Goal: Task Accomplishment & Management: Manage account settings

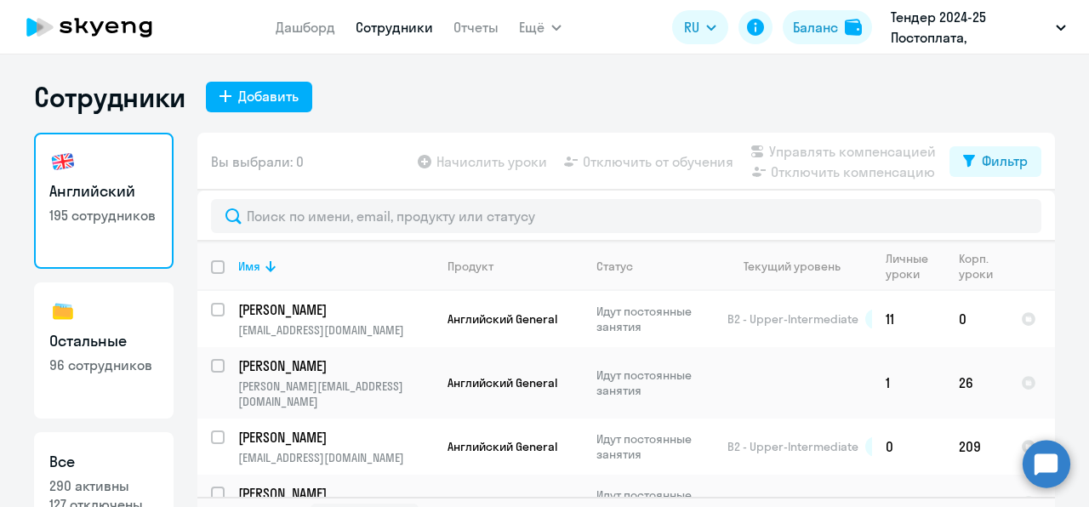
select select "30"
click at [243, 109] on button "Добавить" at bounding box center [259, 97] width 106 height 31
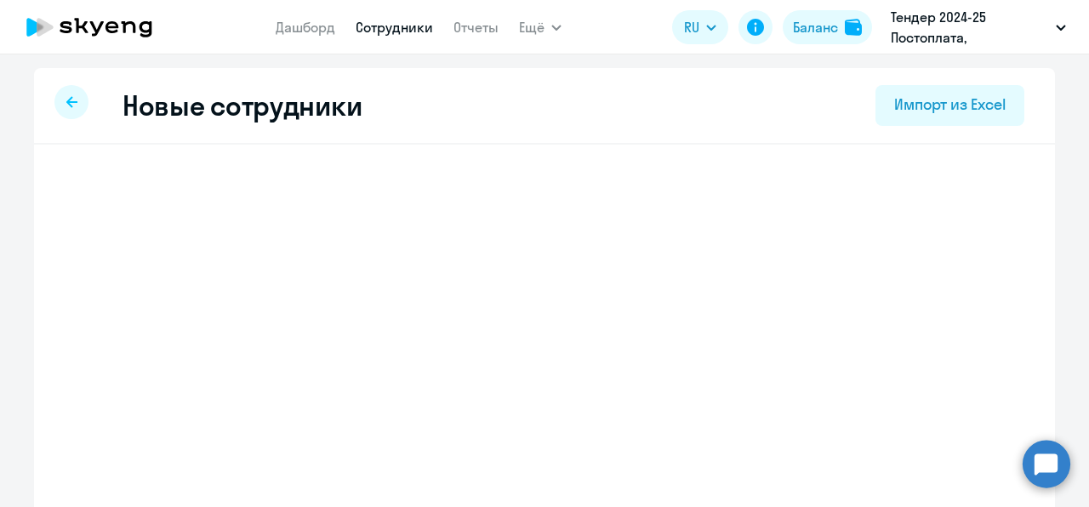
select select "english_adult_not_native_speaker"
select select "3"
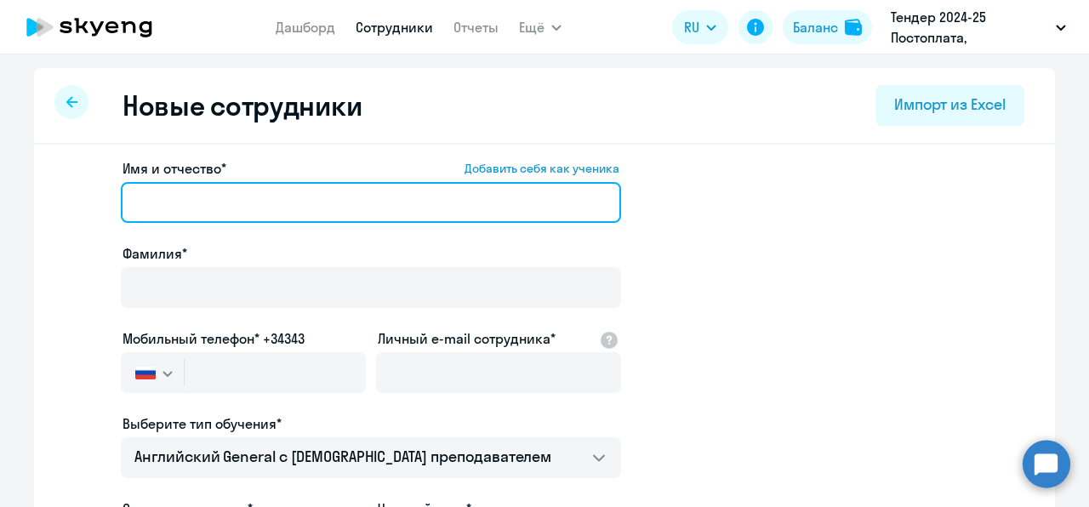
click at [210, 209] on input "Имя и отчество* Добавить себя как ученика" at bounding box center [371, 202] width 500 height 41
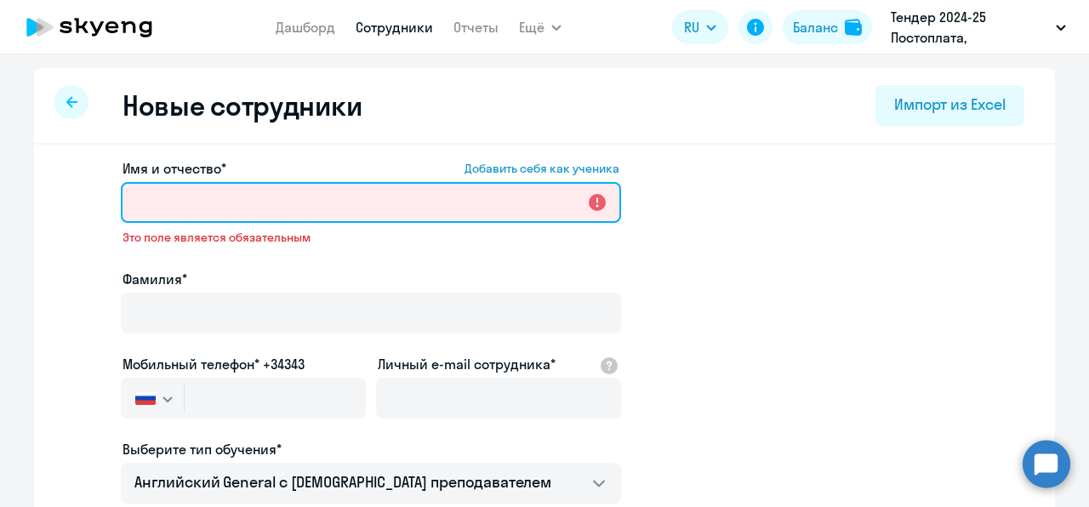
paste input "[PERSON_NAME]"
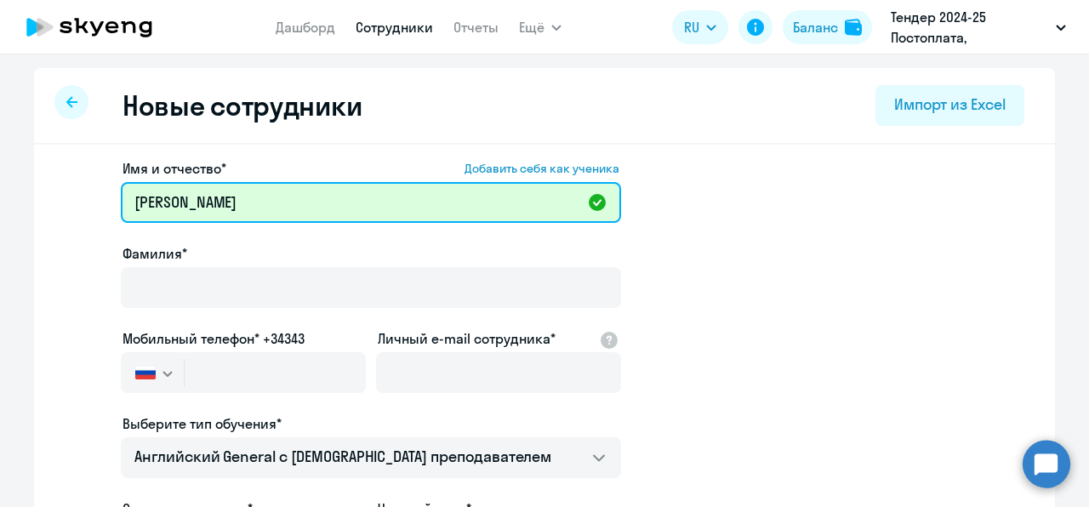
click at [150, 202] on input "[PERSON_NAME]" at bounding box center [371, 202] width 500 height 41
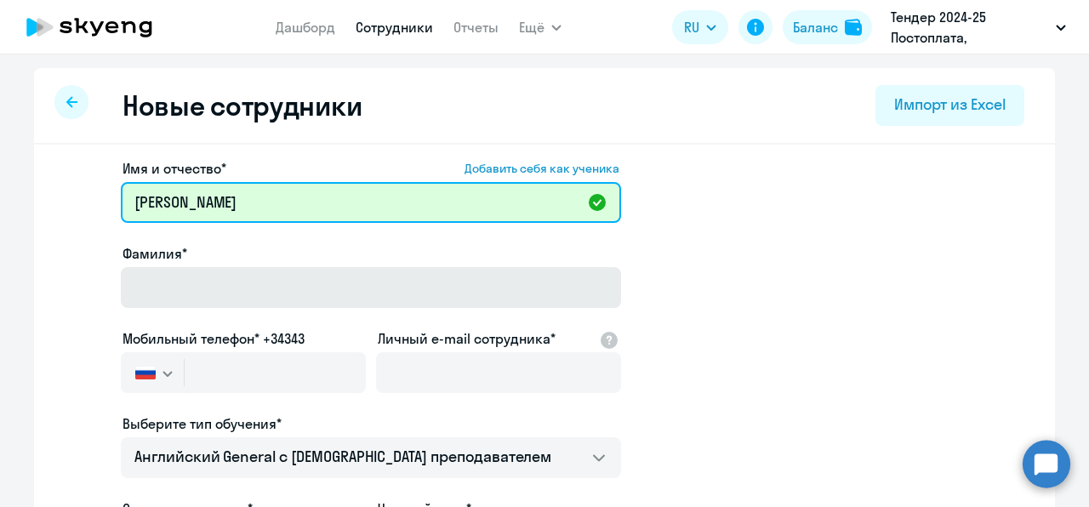
type input "[PERSON_NAME]"
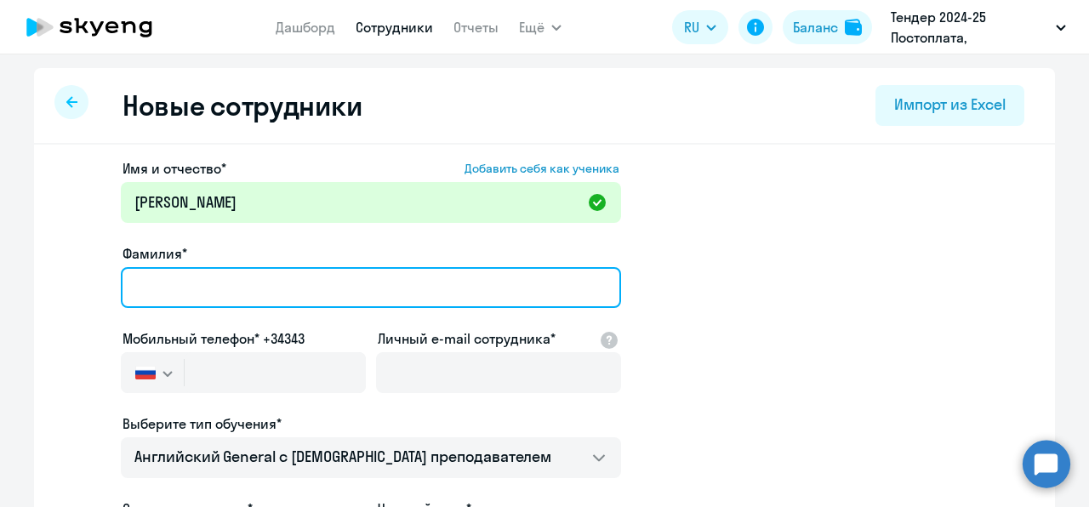
click at [150, 293] on input "Фамилия*" at bounding box center [371, 287] width 500 height 41
paste input "[PERSON_NAME]"
type input "[PERSON_NAME]"
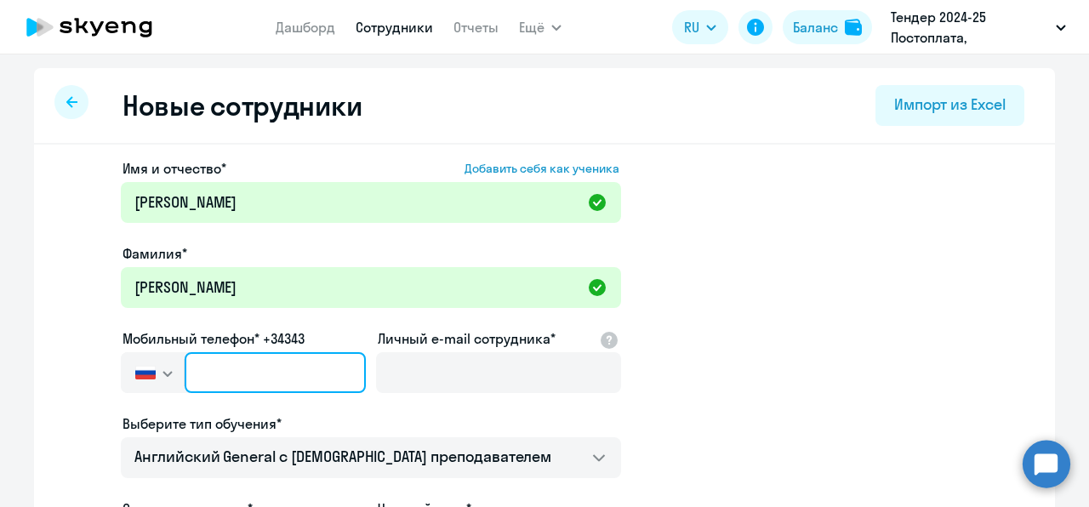
click at [225, 374] on input "text" at bounding box center [275, 372] width 181 height 41
paste input "[PHONE_NUMBER]"
type input "[PHONE_NUMBER]"
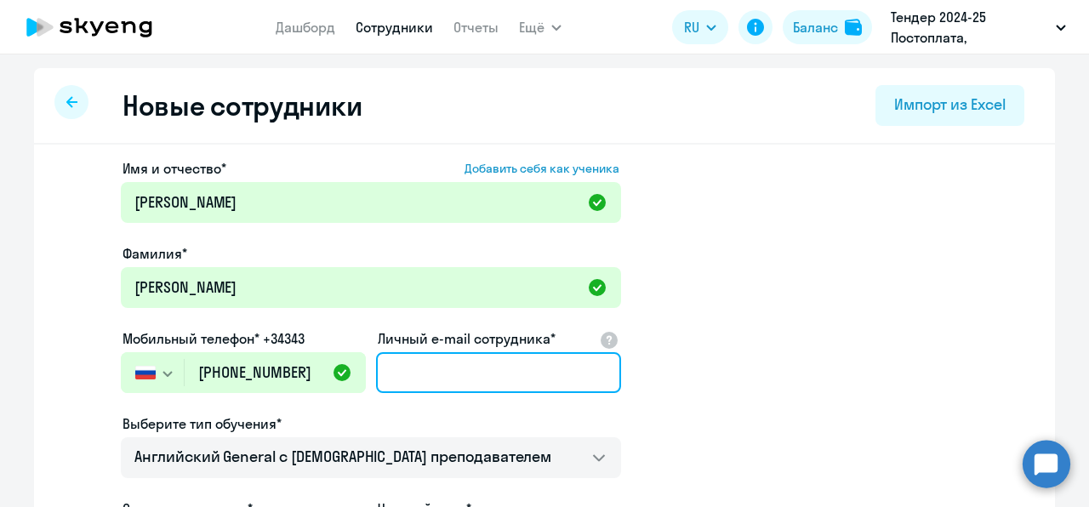
click at [407, 356] on input "Личный e-mail сотрудника*" at bounding box center [498, 372] width 245 height 41
paste input "[EMAIL_ADDRESS][DOMAIN_NAME]"
type input "[EMAIL_ADDRESS][DOMAIN_NAME]"
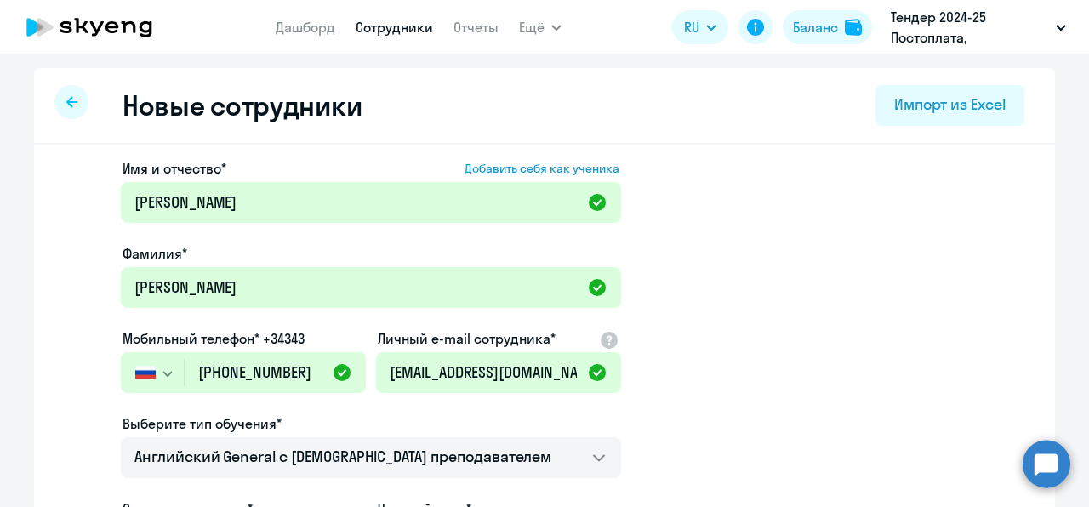
click at [739, 334] on app-new-student-form "Имя и отчество* Добавить себя как ученика [PERSON_NAME]* [PERSON_NAME] Мобильны…" at bounding box center [544, 461] width 966 height 606
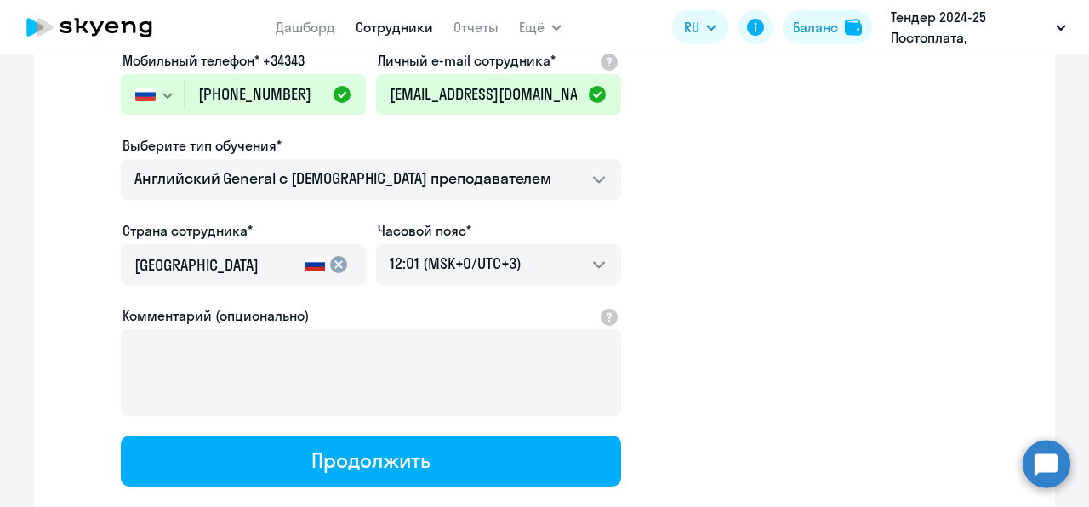
scroll to position [279, 0]
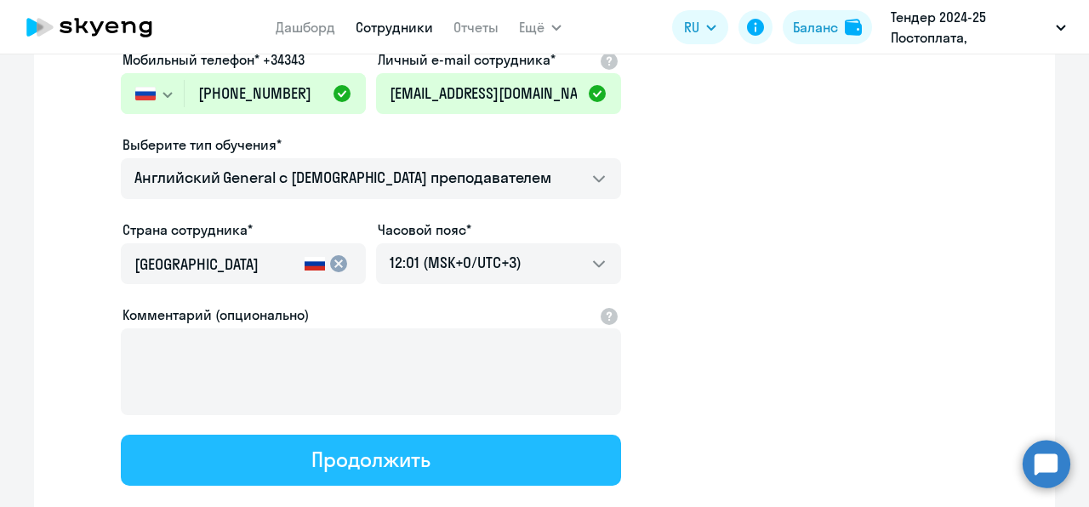
click at [382, 467] on div "Продолжить" at bounding box center [370, 459] width 118 height 27
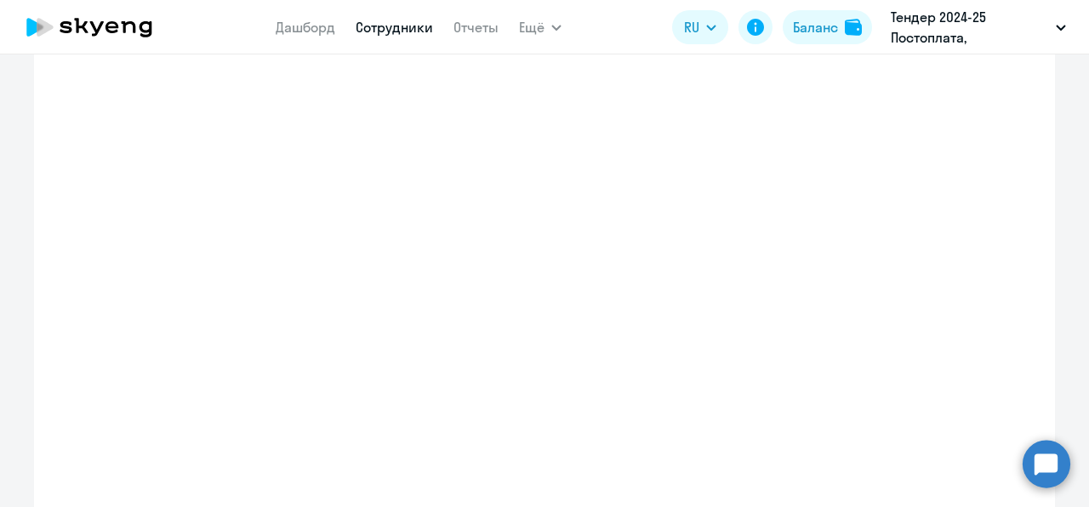
select select "english_adult_not_native_speaker"
select select "3"
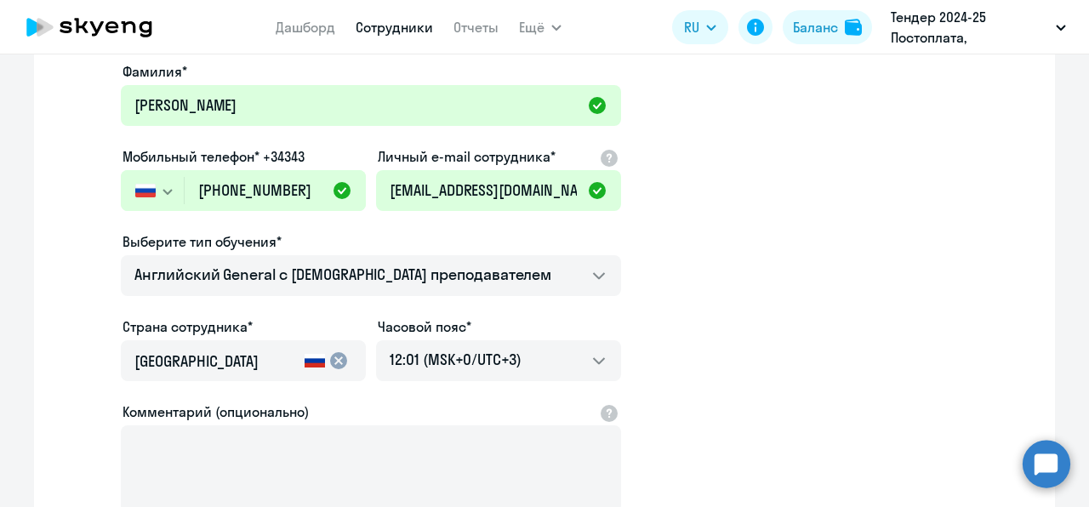
scroll to position [0, 0]
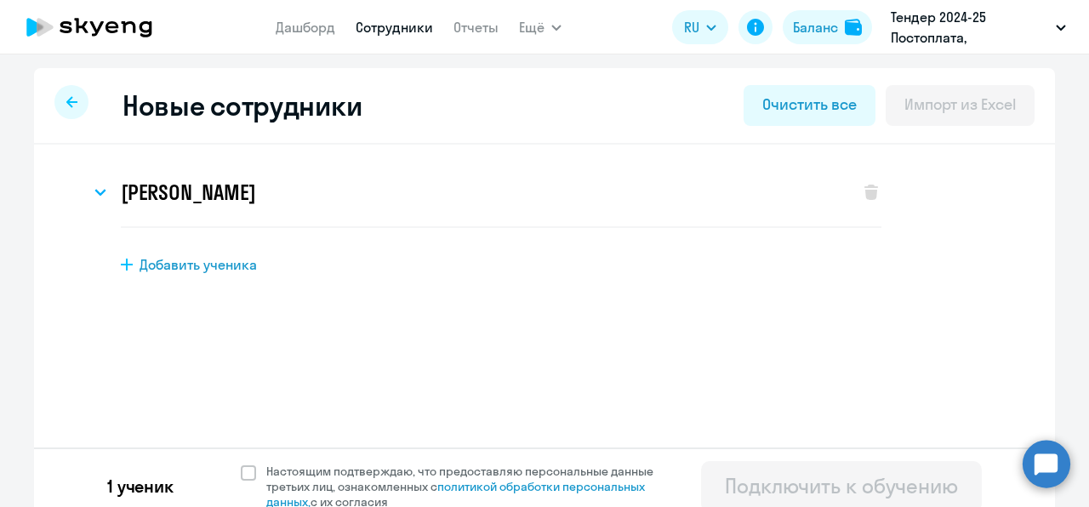
click at [288, 457] on div "1 ученик Настоящим подтверждаю, что предоставляю персональные данные третьих ли…" at bounding box center [544, 485] width 1021 height 77
click at [289, 470] on span "Настоящим подтверждаю, что предоставляю персональные данные третьих лиц, ознако…" at bounding box center [469, 487] width 407 height 46
click at [241, 464] on input "Настоящим подтверждаю, что предоставляю персональные данные третьих лиц, ознако…" at bounding box center [240, 463] width 1 height 1
checkbox input "true"
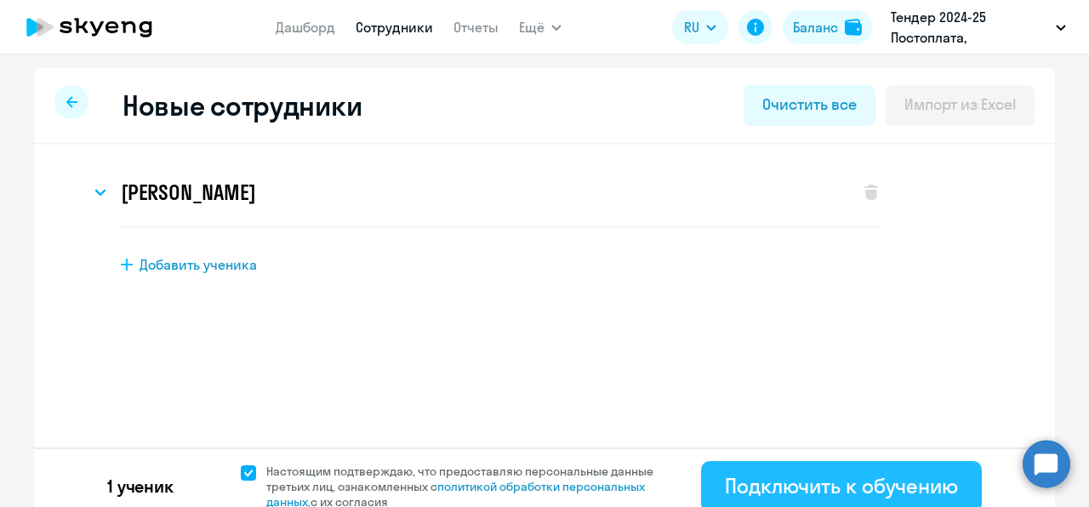
click at [753, 470] on button "Подключить к обучению" at bounding box center [841, 486] width 281 height 51
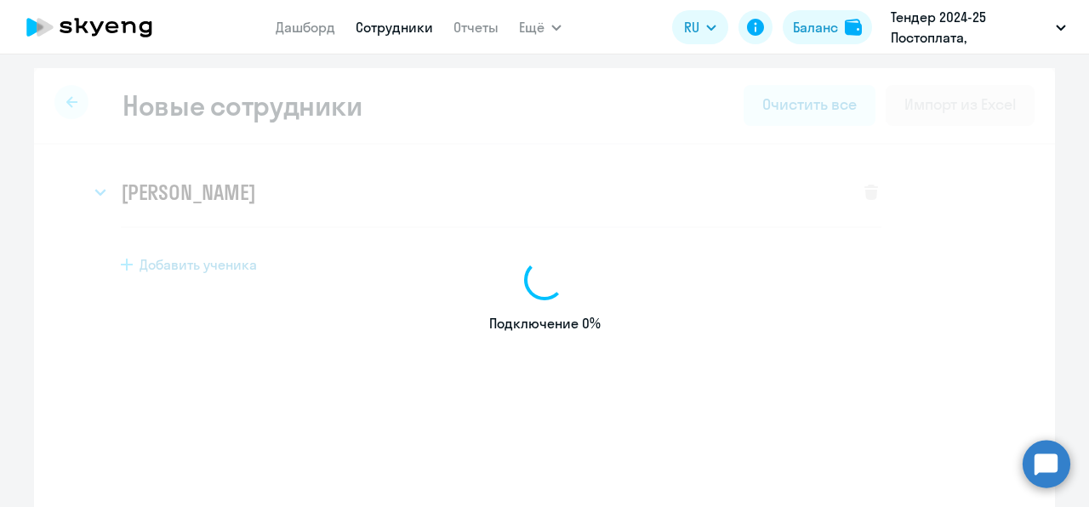
select select "english_adult_not_native_speaker"
select select "3"
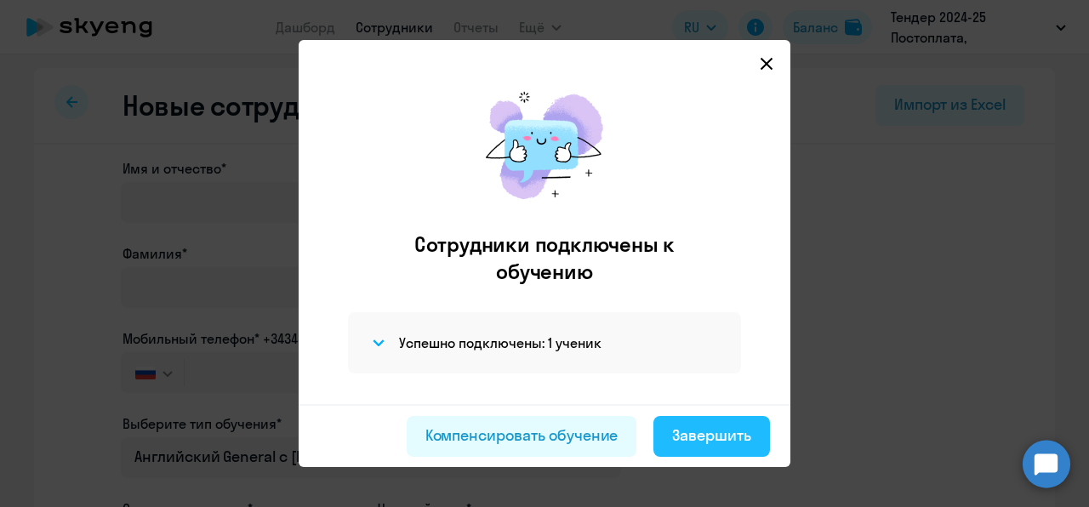
click at [675, 424] on button "Завершить" at bounding box center [711, 436] width 117 height 41
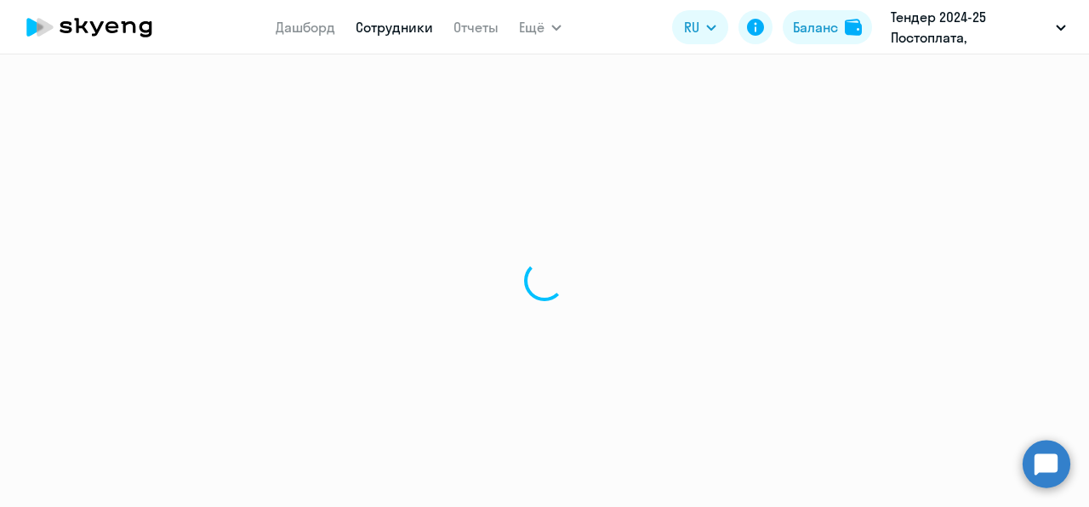
select select "30"
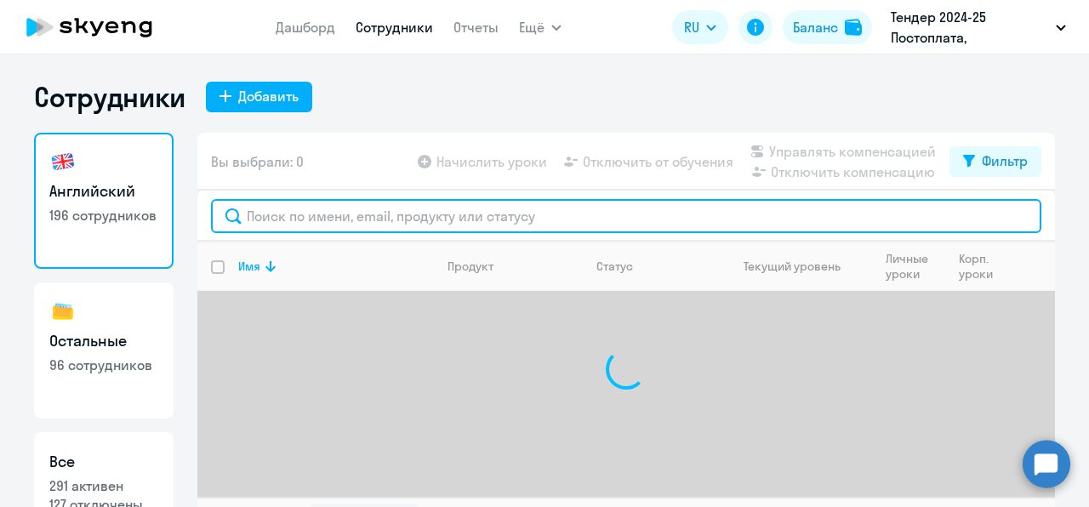
click at [327, 231] on input "text" at bounding box center [626, 216] width 830 height 34
paste input "[EMAIL_ADDRESS][DOMAIN_NAME]"
type input "[EMAIL_ADDRESS][DOMAIN_NAME]"
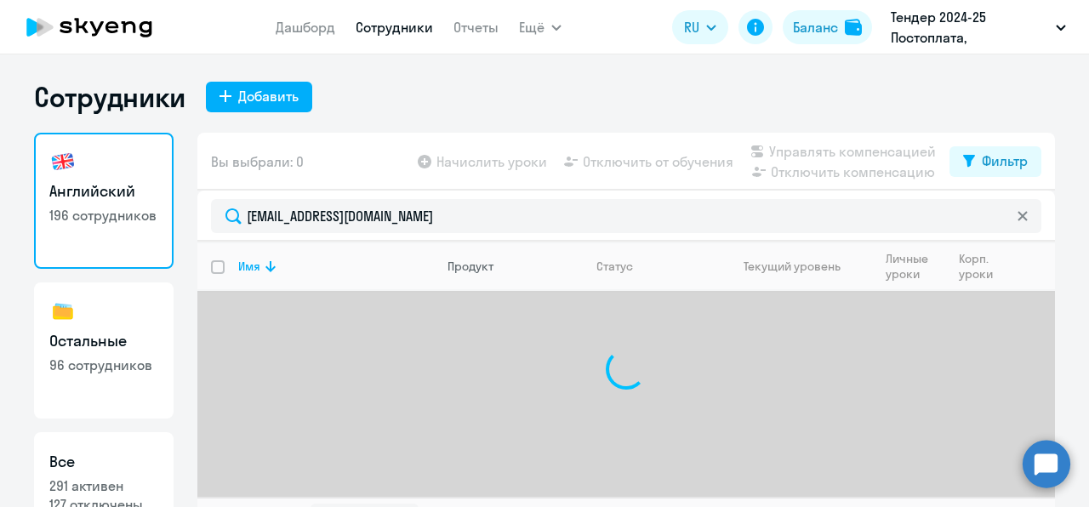
click at [557, 242] on th "Продукт" at bounding box center [508, 266] width 149 height 49
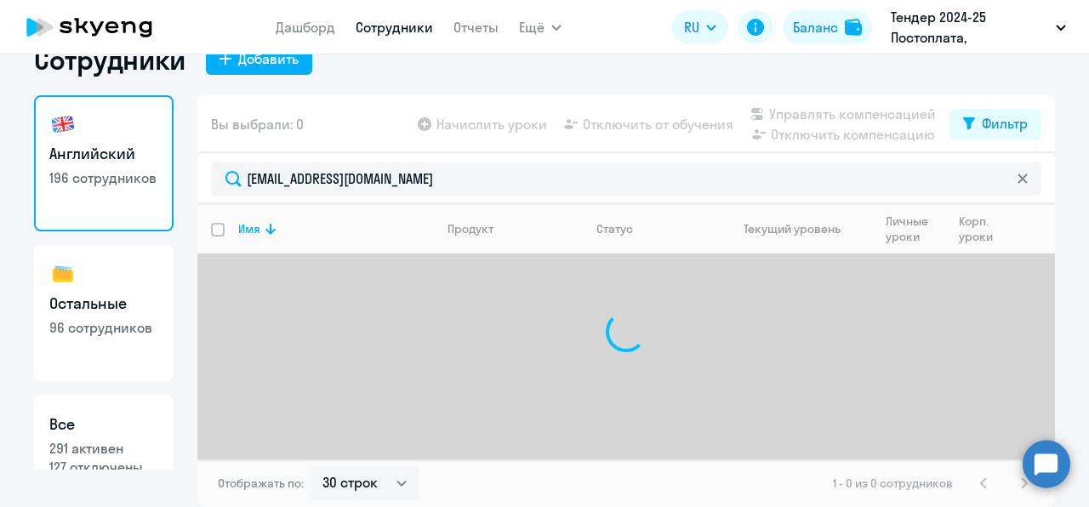
scroll to position [37, 0]
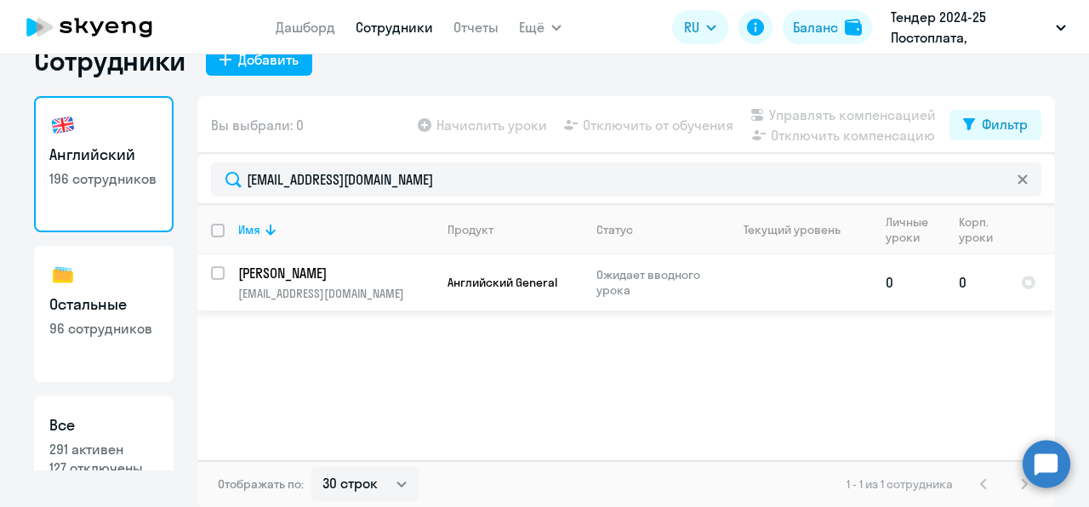
click at [439, 282] on td "Английский General" at bounding box center [508, 282] width 149 height 56
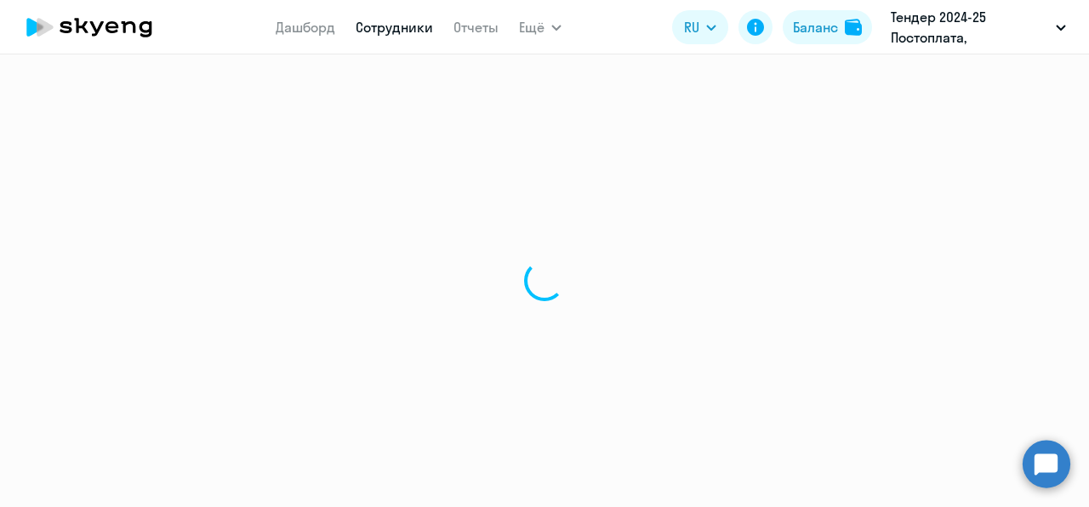
select select "english"
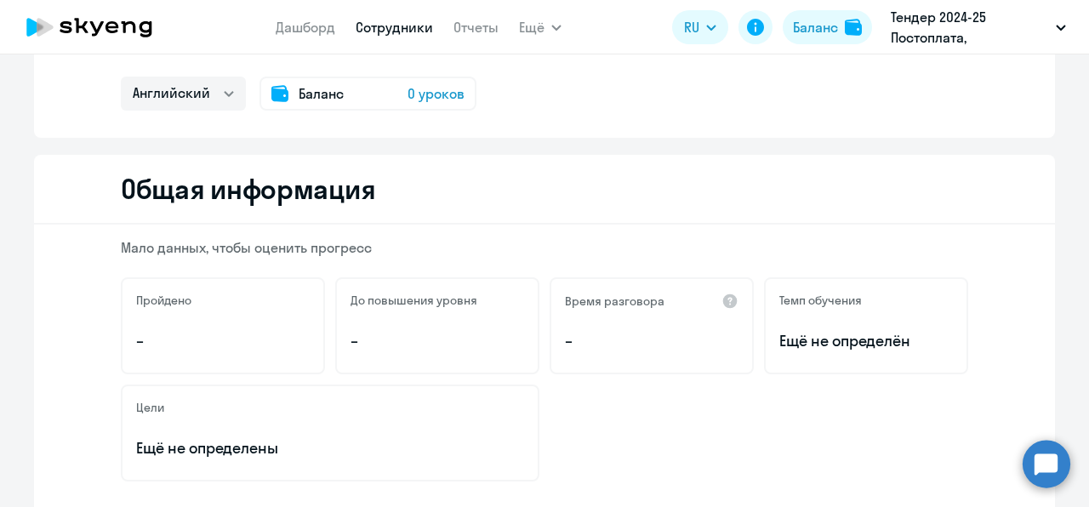
scroll to position [106, 0]
click at [424, 105] on div "Баланс 0 уроков" at bounding box center [367, 94] width 217 height 34
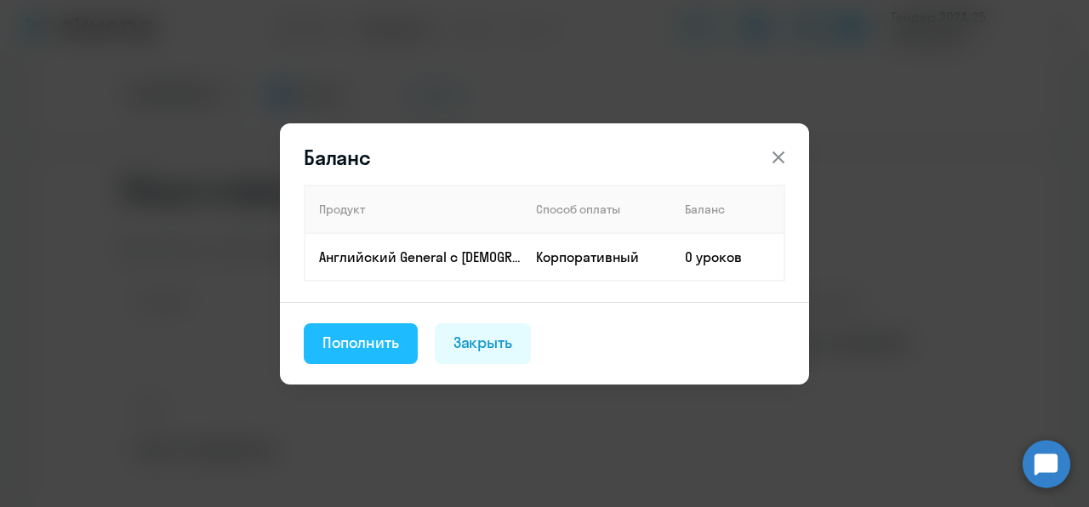
click at [382, 342] on div "Пополнить" at bounding box center [360, 343] width 77 height 22
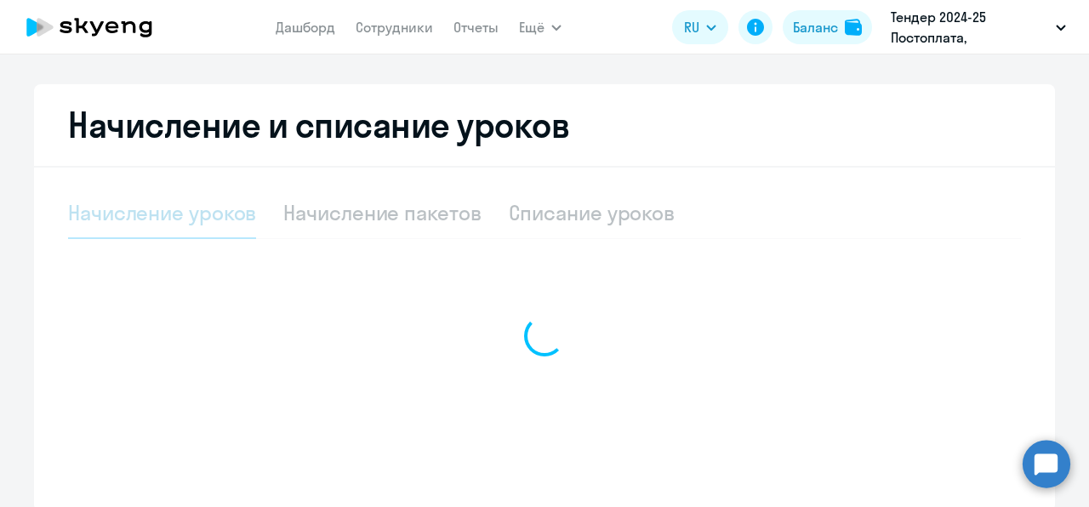
scroll to position [498, 0]
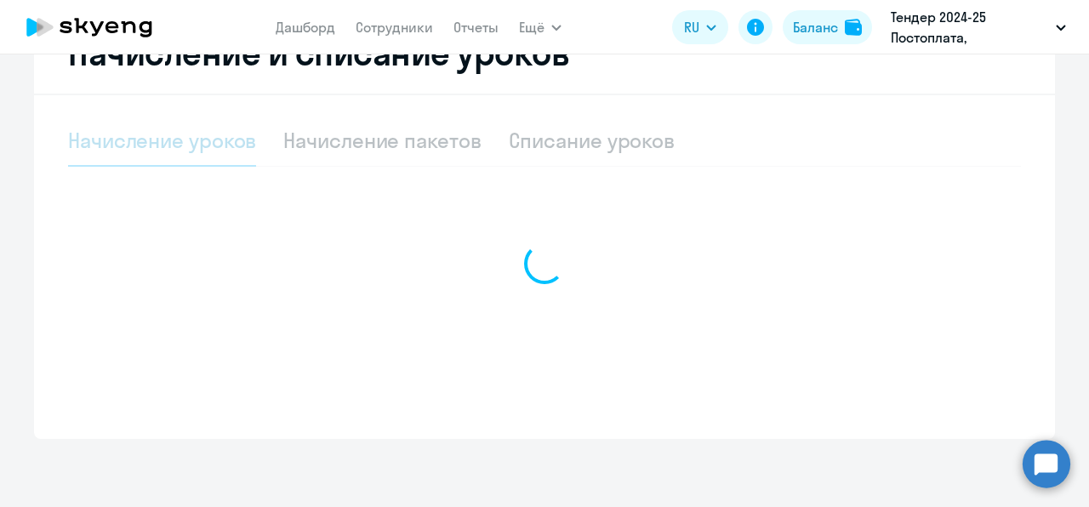
select select "10"
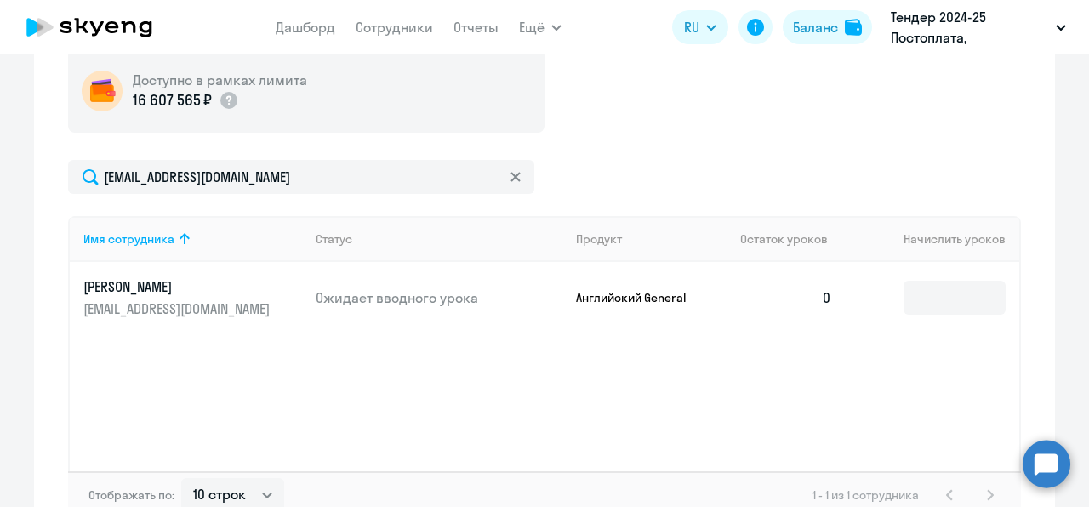
scroll to position [659, 0]
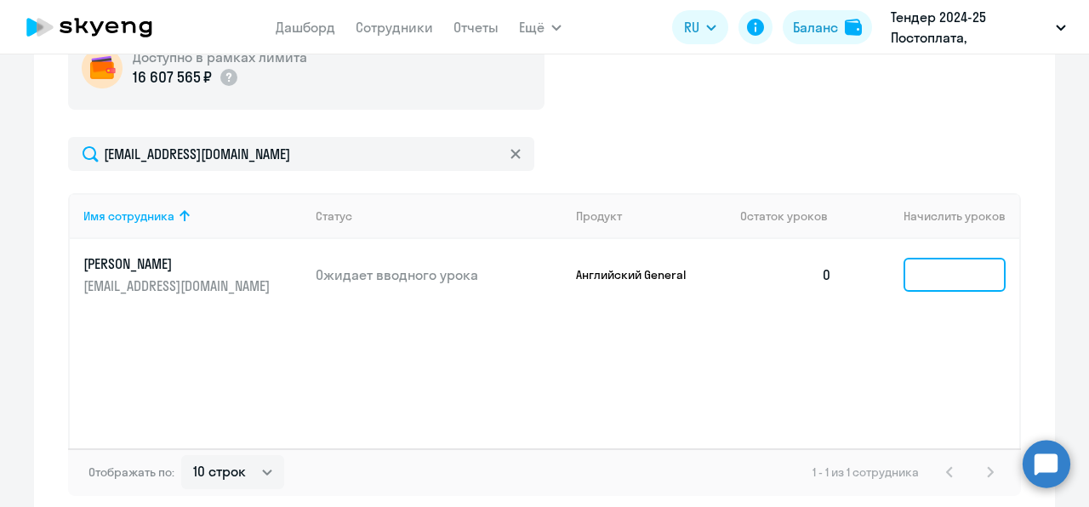
click at [924, 282] on input at bounding box center [954, 275] width 102 height 34
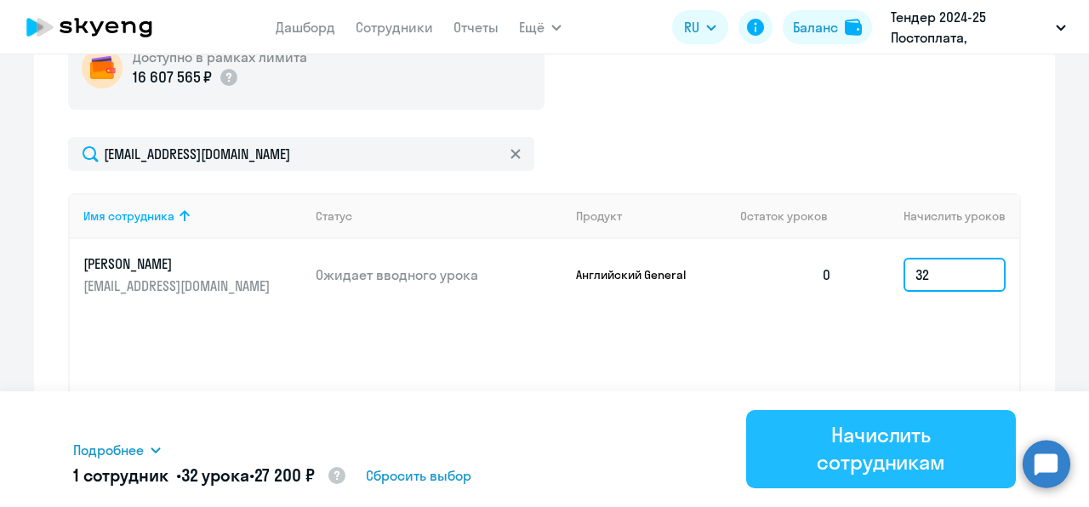
type input "32"
click at [897, 429] on div "Начислить сотрудникам" at bounding box center [881, 448] width 222 height 54
